Goal: Task Accomplishment & Management: Use online tool/utility

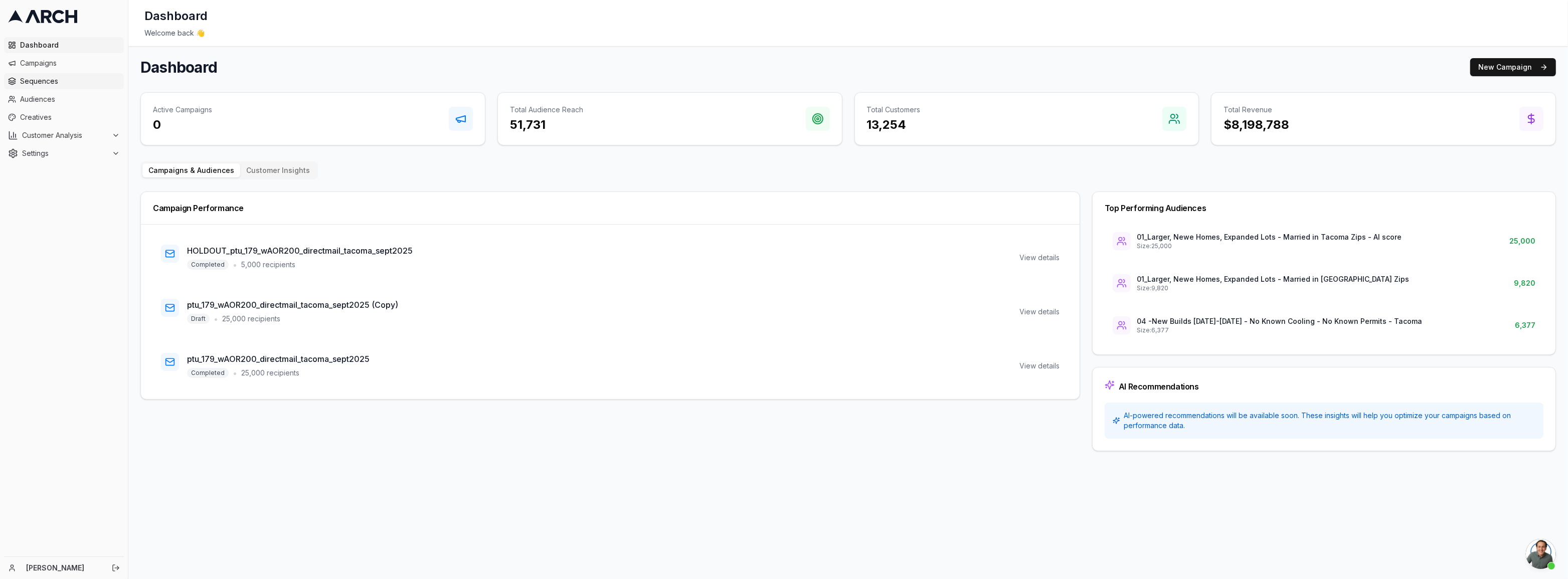
click at [58, 86] on span "Sequences" at bounding box center [70, 81] width 100 height 10
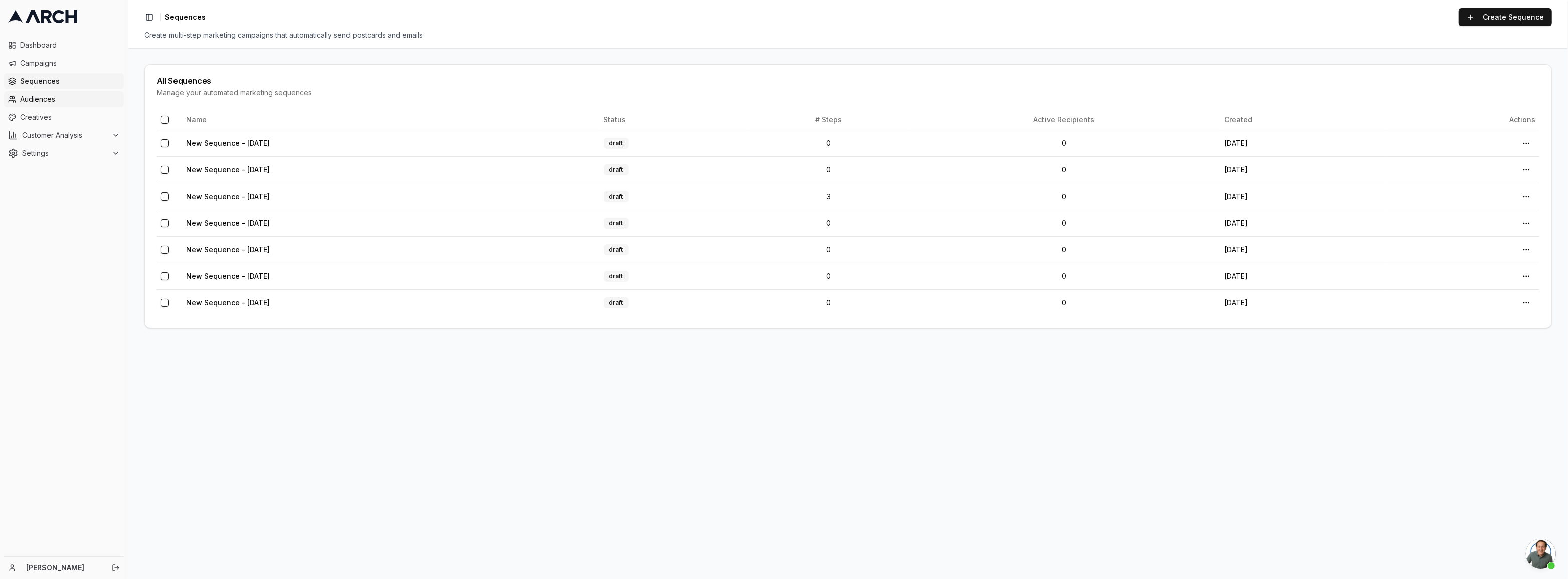
click at [33, 92] on link "Audiences" at bounding box center [63, 99] width 120 height 16
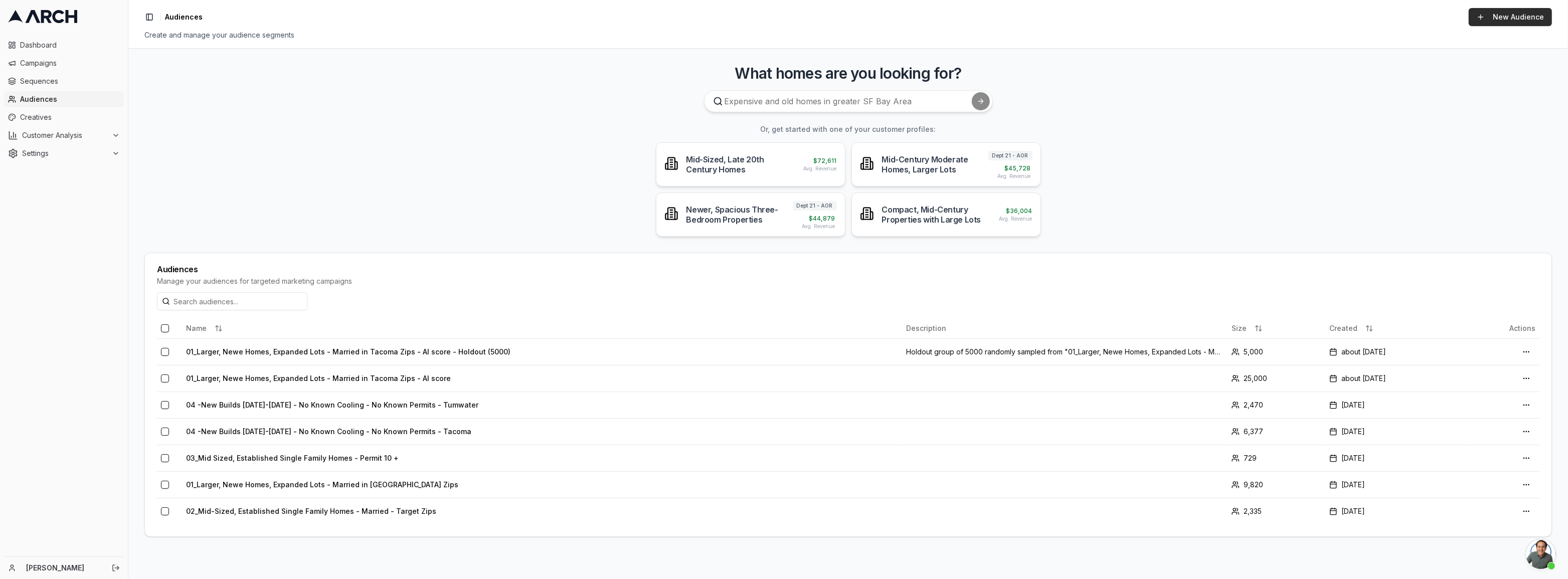
click at [1489, 24] on link "New Audience" at bounding box center [1510, 16] width 84 height 18
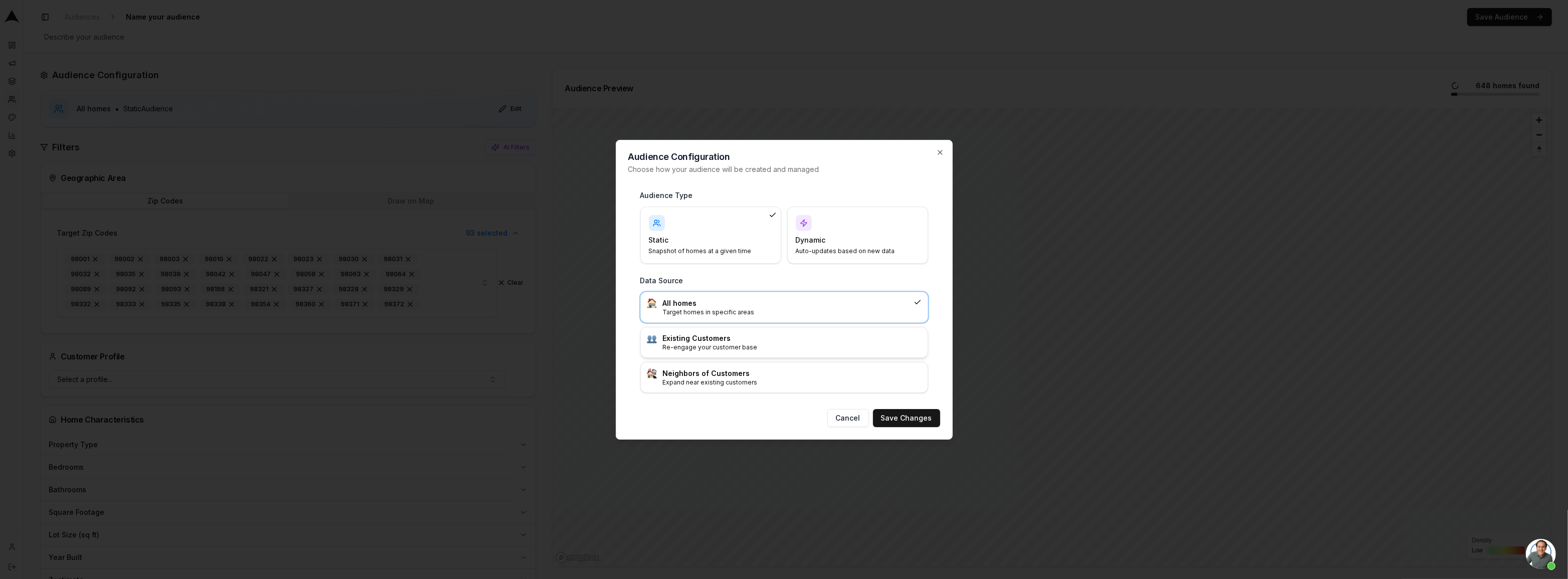
click at [785, 342] on h3 "Existing Customers" at bounding box center [792, 339] width 259 height 10
click at [840, 255] on div "Dynamic Auto-updates based on new data" at bounding box center [857, 235] width 140 height 57
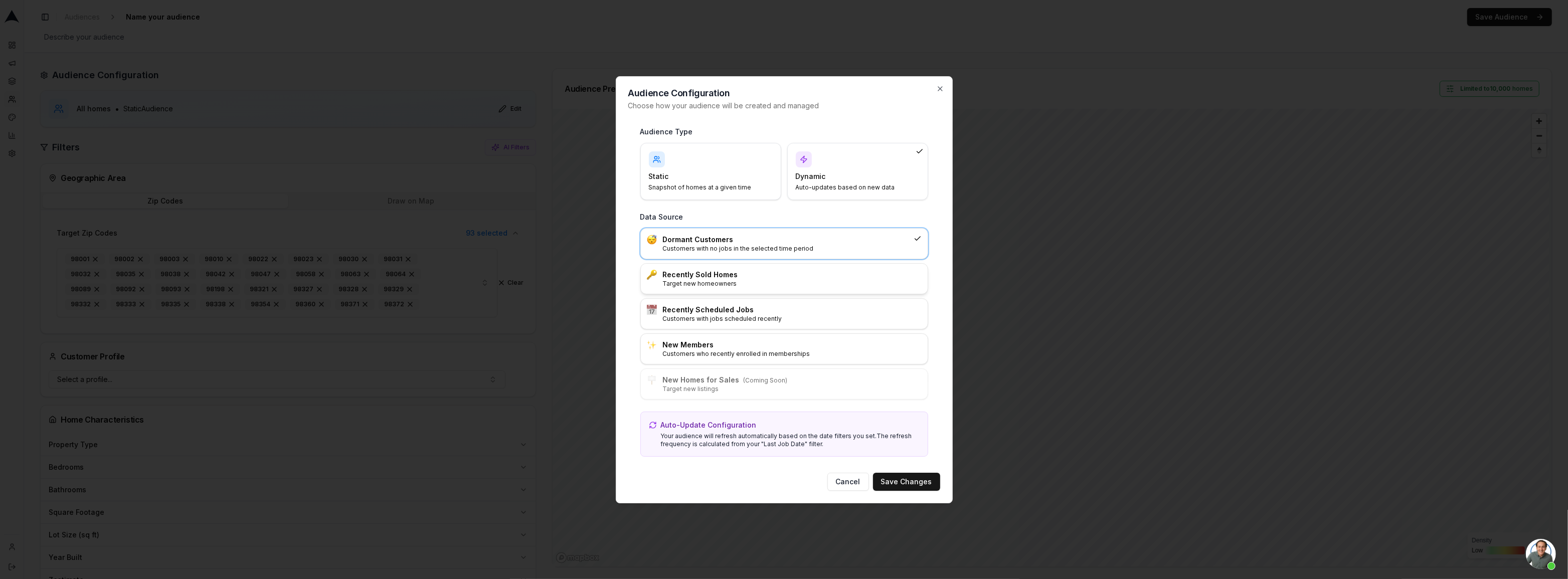
click at [742, 280] on p "Target new homeowners" at bounding box center [792, 284] width 259 height 8
click at [639, 156] on div "Audience Type Static Snapshot of homes at a given time Dynamic Auto-updates bas…" at bounding box center [784, 292] width 312 height 346
click at [665, 165] on div "Static Snapshot of homes at a given time" at bounding box center [710, 171] width 124 height 40
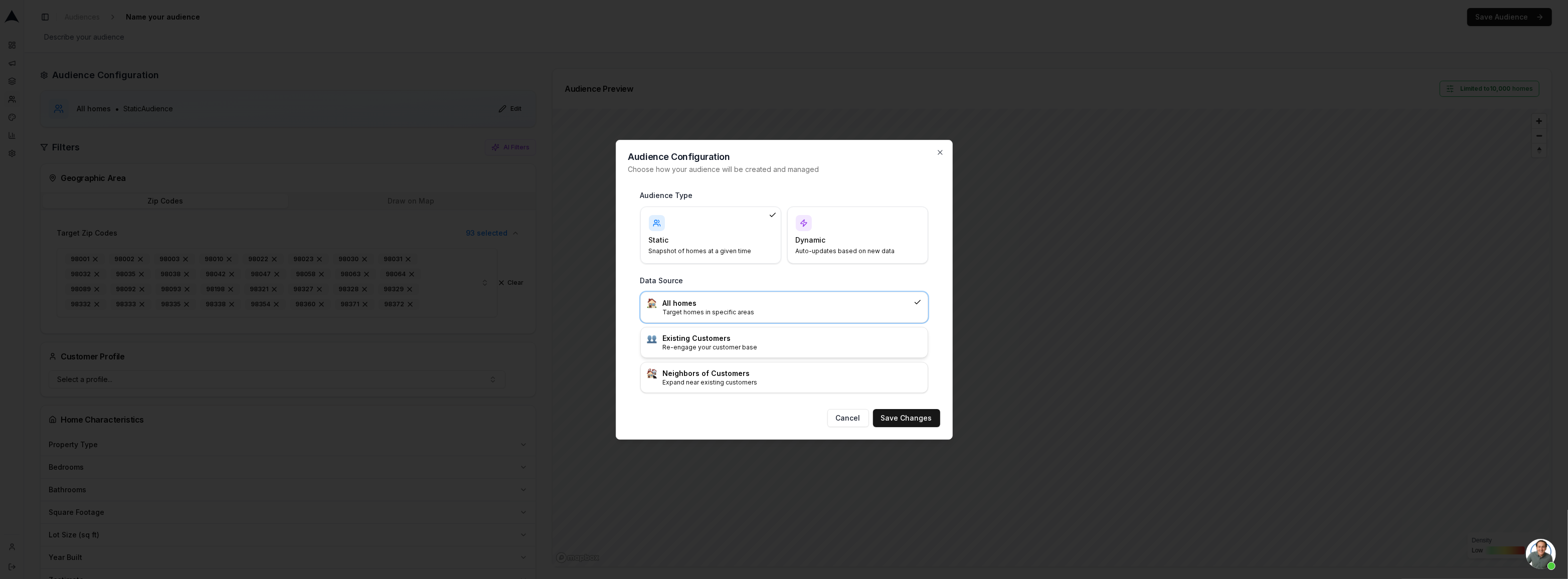
click at [734, 339] on h3 "Existing Customers" at bounding box center [792, 339] width 259 height 10
click at [909, 427] on div "Audience Configuration Choose how your audience will be created and managed Aud…" at bounding box center [784, 290] width 337 height 300
click at [917, 416] on button "Save Changes" at bounding box center [906, 417] width 67 height 18
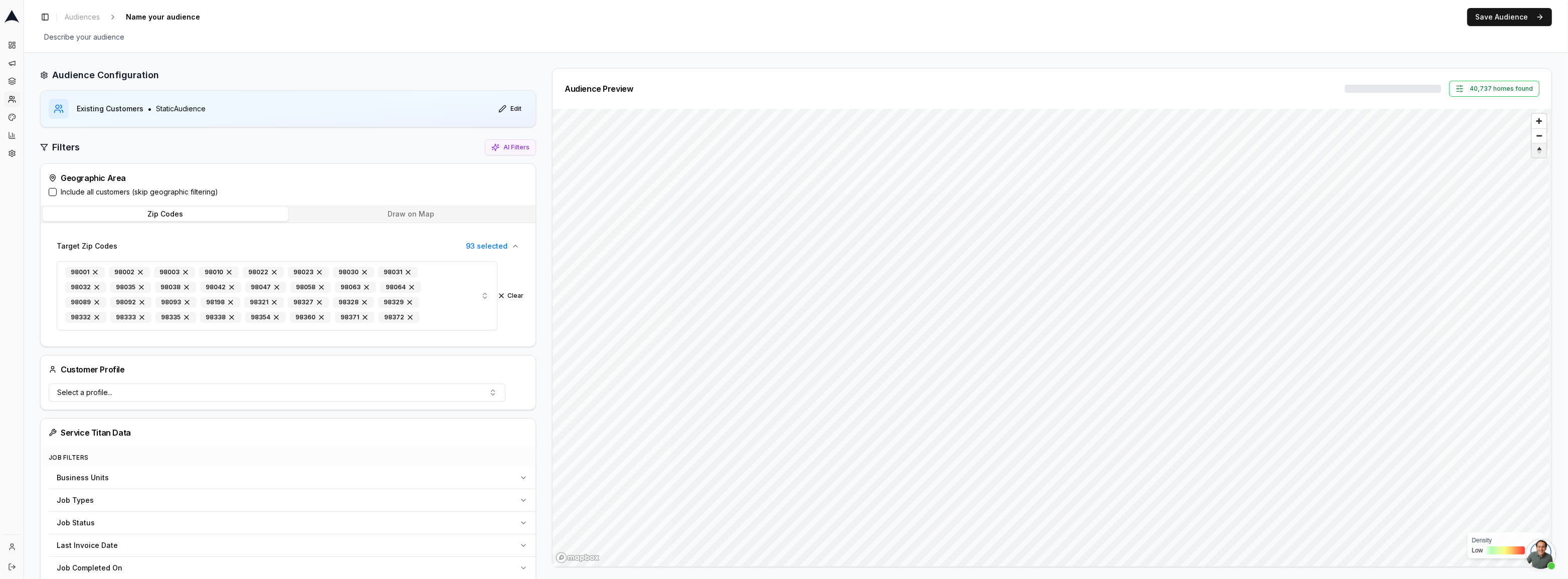
click at [1533, 151] on span "Reset bearing to north" at bounding box center [1539, 150] width 17 height 13
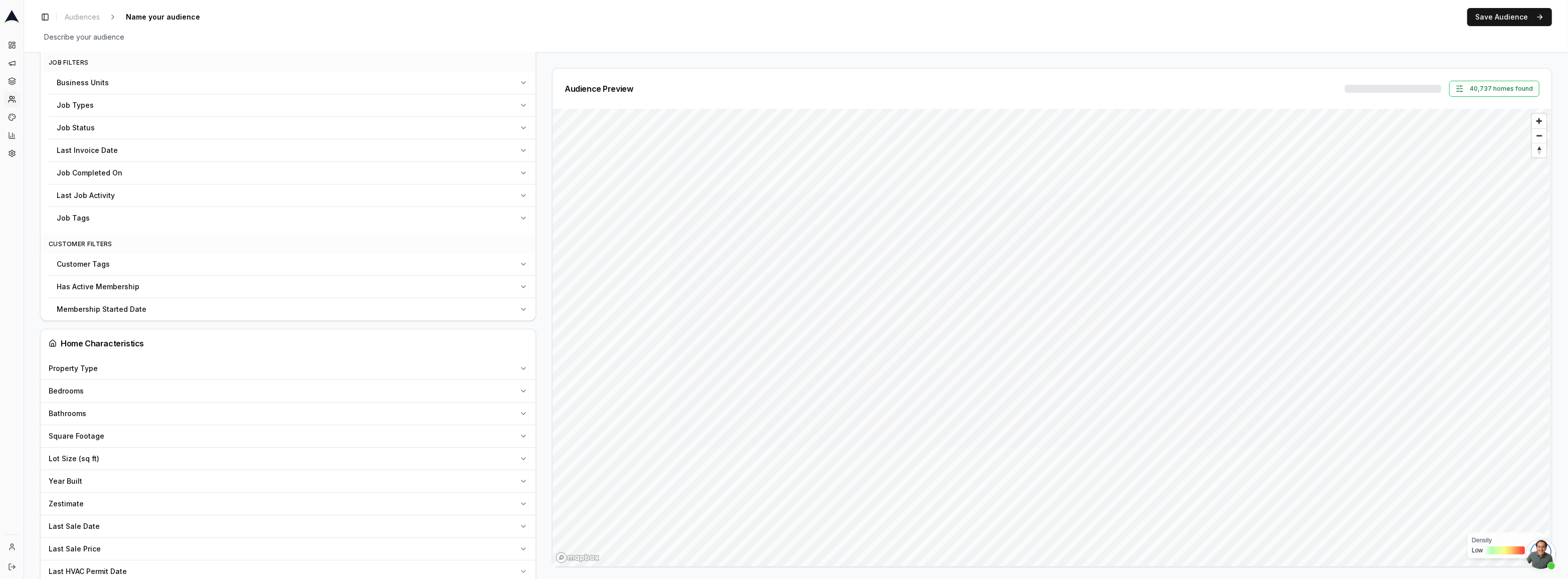
scroll to position [410, 0]
click at [140, 516] on button "Last Sale Date" at bounding box center [288, 511] width 494 height 22
click at [121, 486] on button "Pick a date" at bounding box center [277, 490] width 457 height 18
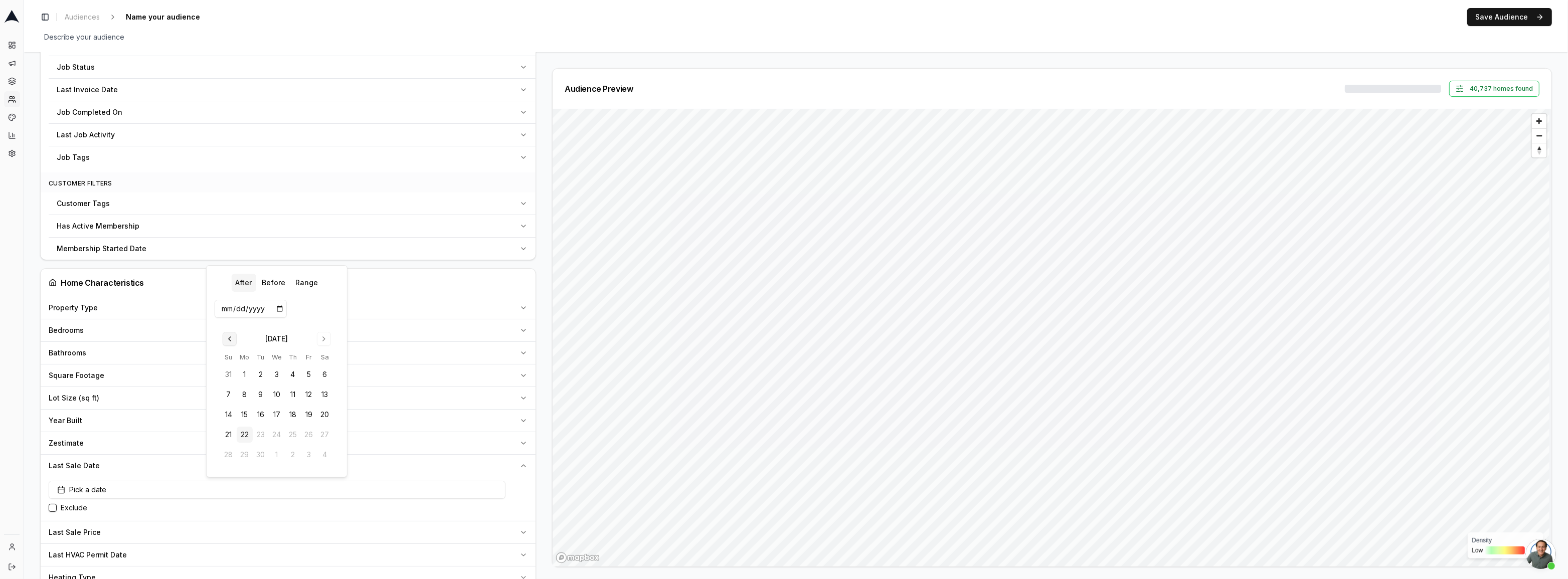
click at [228, 340] on button "Go to previous month" at bounding box center [229, 339] width 14 height 14
click at [311, 355] on button "1" at bounding box center [309, 354] width 16 height 16
type input "2025-08-01"
click at [244, 261] on button "After" at bounding box center [243, 263] width 25 height 18
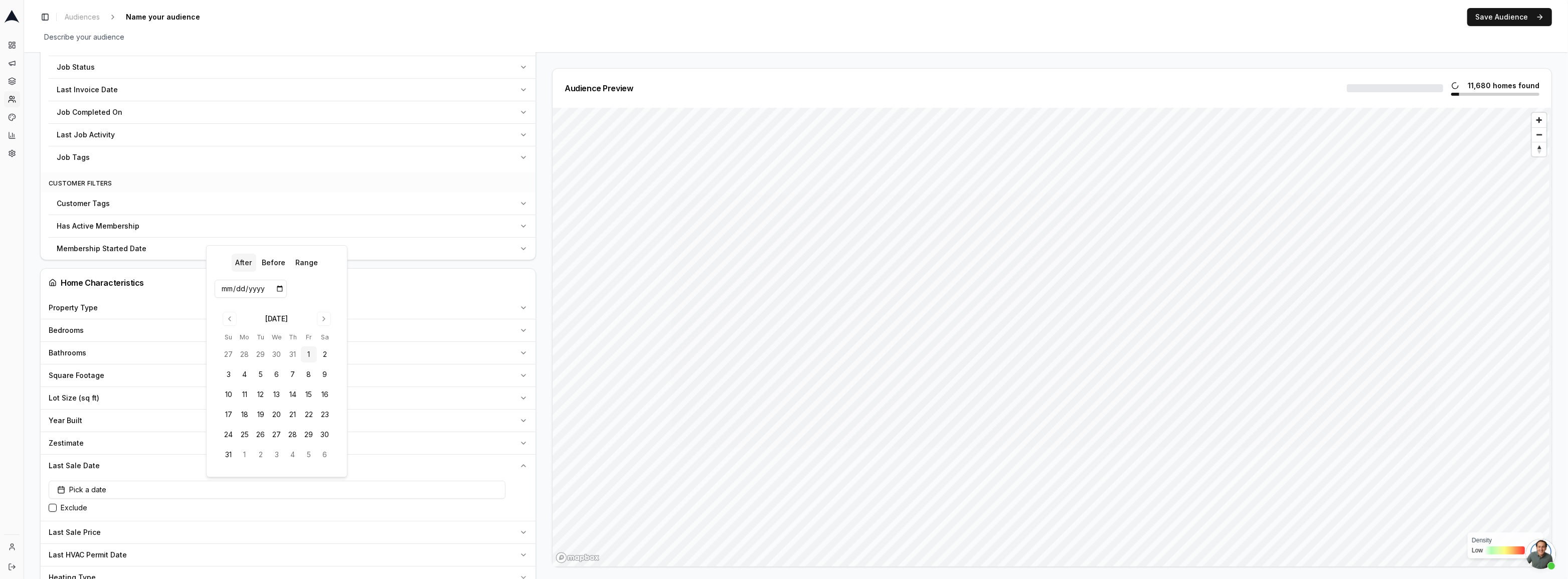
click at [306, 353] on button "1" at bounding box center [309, 354] width 16 height 16
type input "2025-08-01"
click at [27, 334] on div "Audience Configuration Existing Customers • Static Audience Edit Filters AI Fil…" at bounding box center [796, 265] width 1544 height 1339
click at [150, 489] on button "After 08/01/2025" at bounding box center [277, 490] width 457 height 18
click at [230, 317] on button "Go to previous month" at bounding box center [229, 318] width 14 height 14
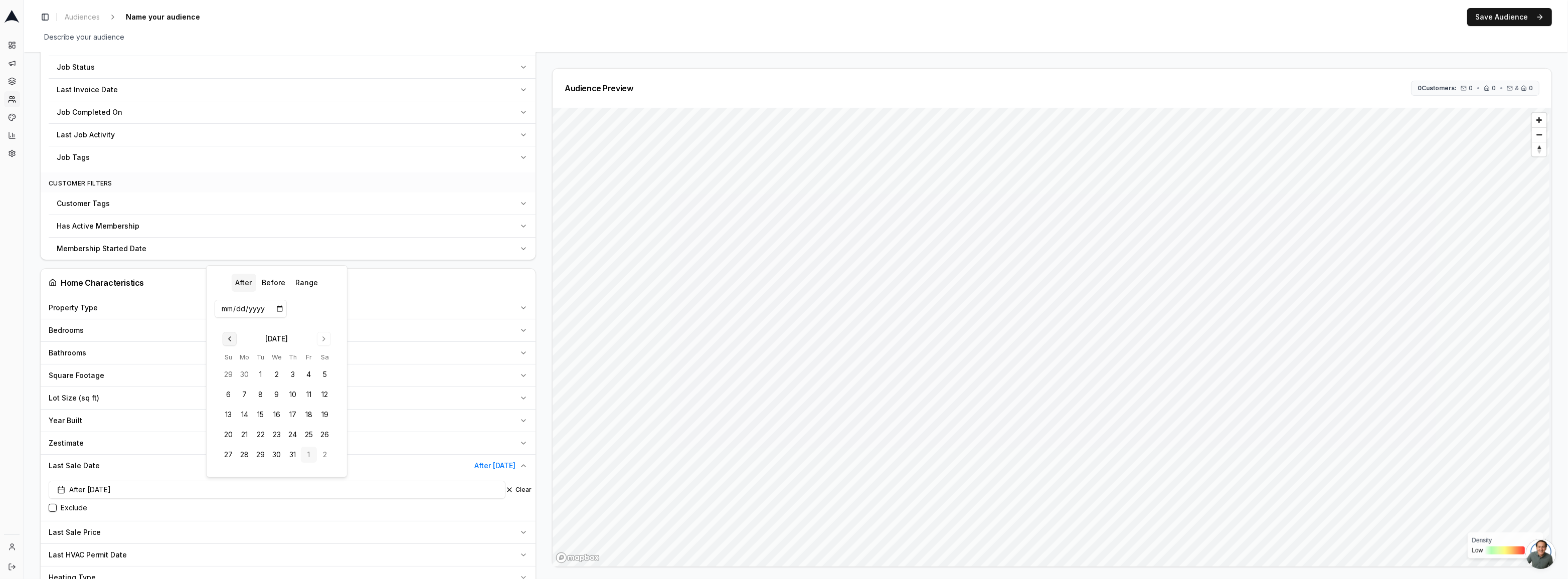
click at [230, 317] on input "2025-08-01" at bounding box center [250, 309] width 72 height 18
click at [227, 331] on div "July 2025 Su Mo Tu We Th Fr Sa 29 30 1 2 3 4 5 6 7 8 9 10 11 12 13 14 15 16 17 …" at bounding box center [276, 397] width 124 height 143
click at [231, 339] on button "Go to previous month" at bounding box center [229, 339] width 14 height 14
click at [235, 345] on button "Go to previous month" at bounding box center [229, 339] width 14 height 14
click at [296, 376] on button "1" at bounding box center [292, 374] width 16 height 16
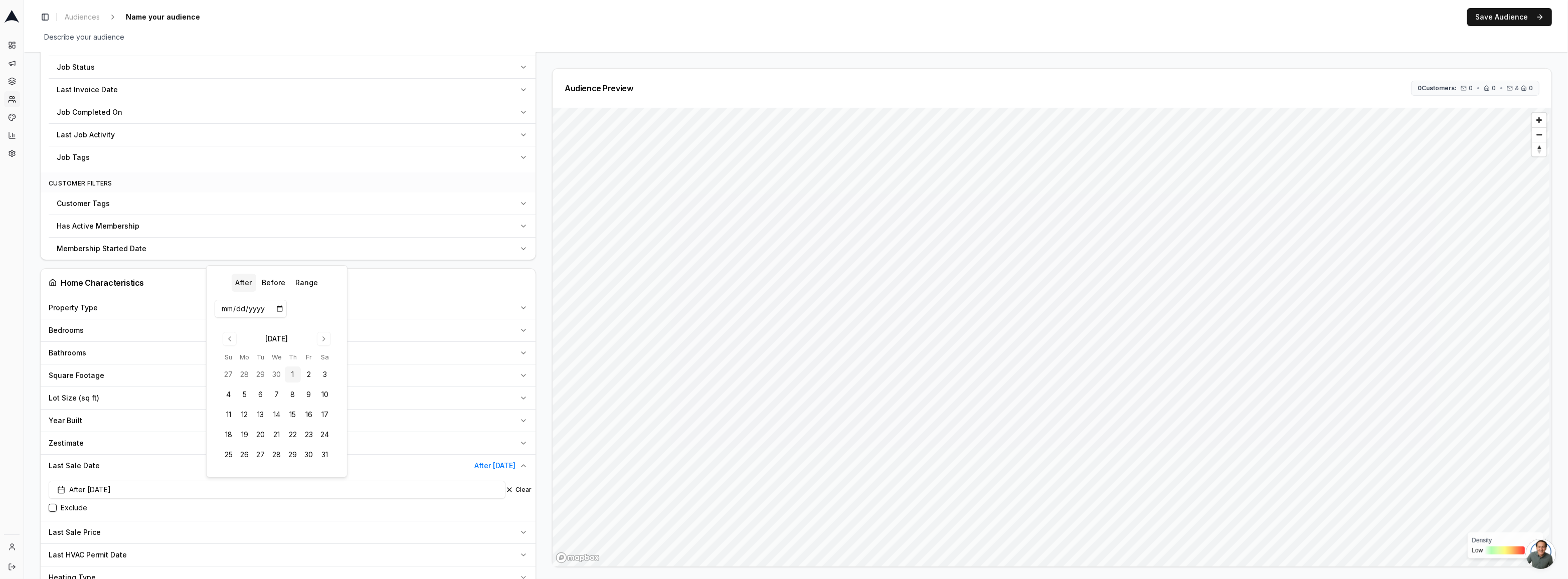
type input "2025-05-01"
click at [18, 289] on div "Dashboard Campaigns Sequences Audiences Creatives Customer Analysis Settings" at bounding box center [12, 283] width 23 height 501
click at [225, 227] on div "Has Active Membership" at bounding box center [286, 226] width 459 height 10
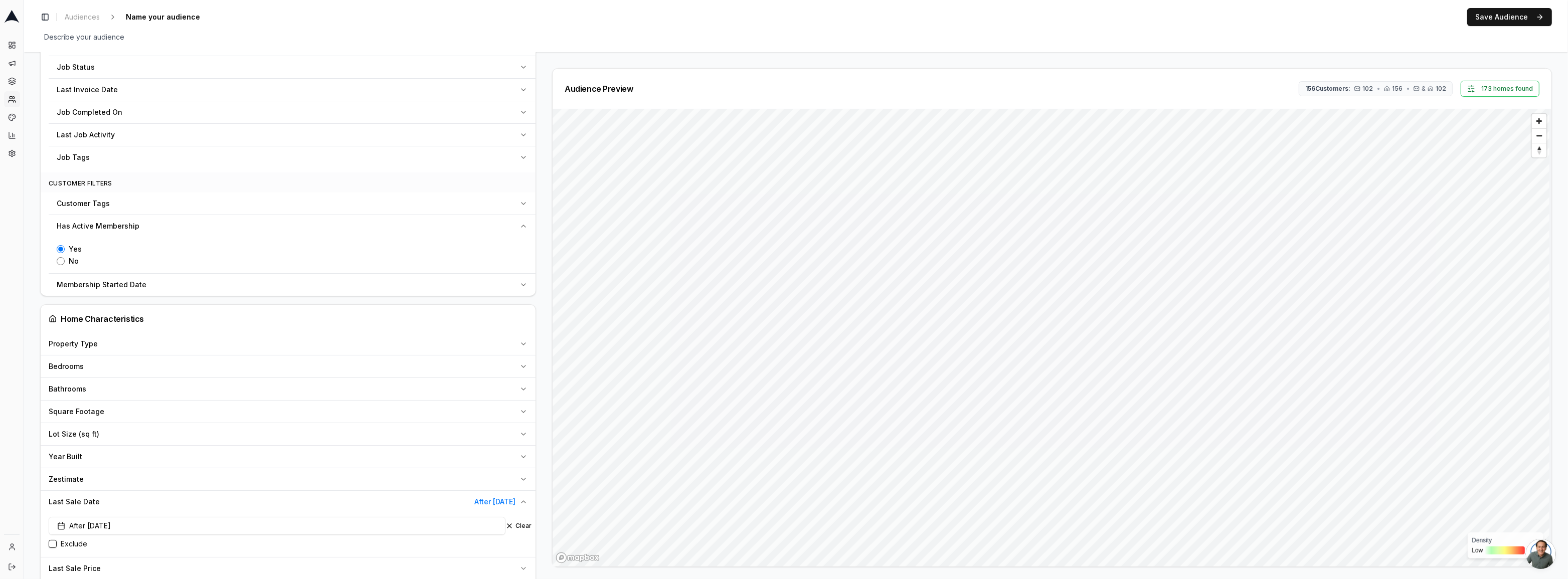
click at [57, 249] on input "Yes" at bounding box center [61, 249] width 8 height 8
radio input "true"
click at [29, 304] on div "Audience Configuration Existing Customers • Static Audience Edit Filters AI Fil…" at bounding box center [796, 283] width 1544 height 1374
click at [321, 206] on div "Customer Tags" at bounding box center [286, 203] width 459 height 10
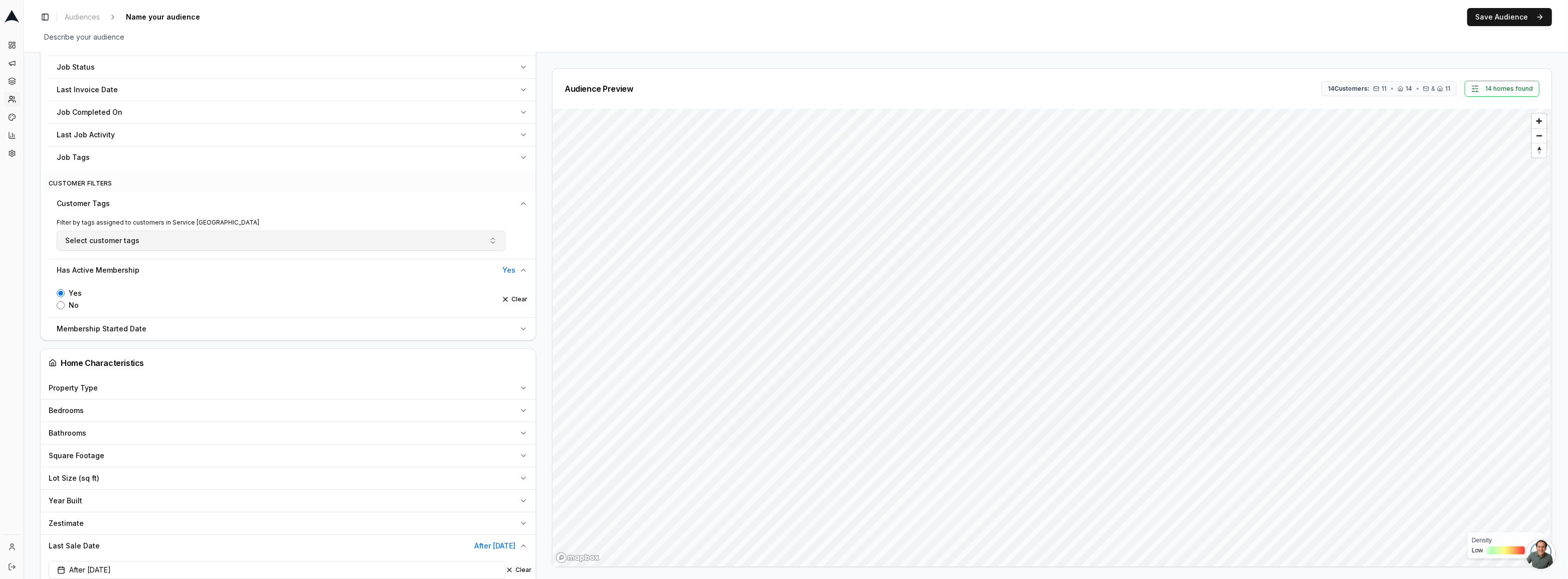
click at [294, 245] on button "Select customer tags" at bounding box center [281, 240] width 449 height 20
drag, startPoint x: 133, startPoint y: 257, endPoint x: 182, endPoint y: 265, distance: 49.6
click at [133, 258] on input "text" at bounding box center [286, 262] width 422 height 20
type input "d"
type input "o"
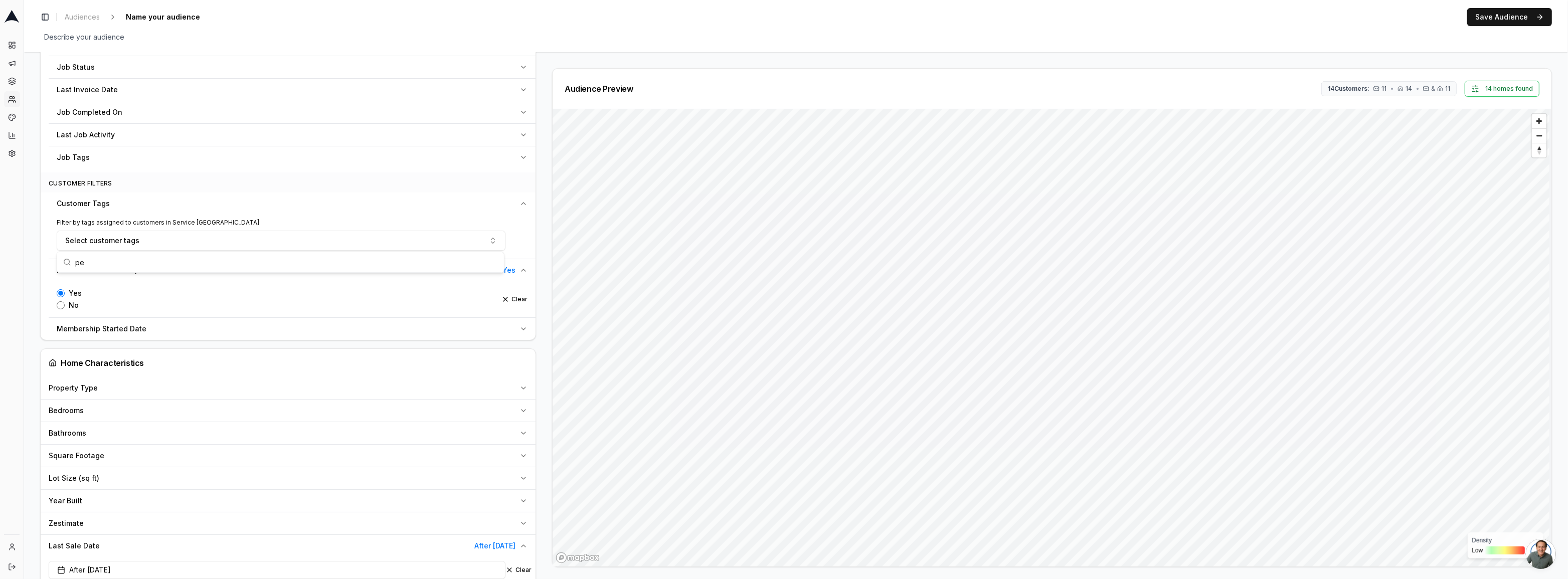
type input "p"
click at [14, 235] on div "Dashboard Campaigns Sequences Audiences Creatives Customer Analysis Settings" at bounding box center [12, 283] width 23 height 501
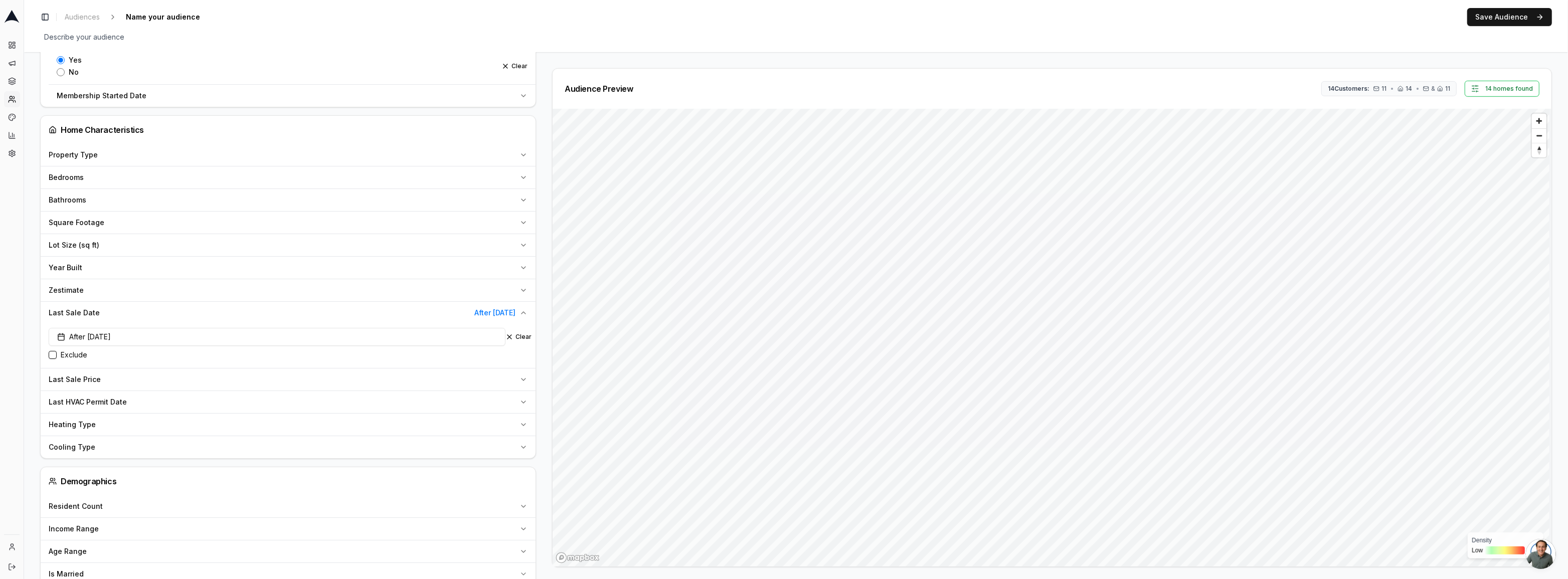
scroll to position [592, 0]
click at [60, 161] on div "Yes No" at bounding box center [69, 163] width 25 height 20
click at [62, 166] on input "No" at bounding box center [61, 168] width 8 height 8
radio input "true"
